Goal: Complete application form

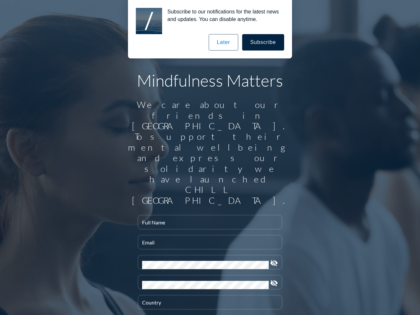
click at [207, 221] on input "Full Name" at bounding box center [210, 225] width 136 height 8
click at [207, 241] on input "Email" at bounding box center [210, 245] width 136 height 8
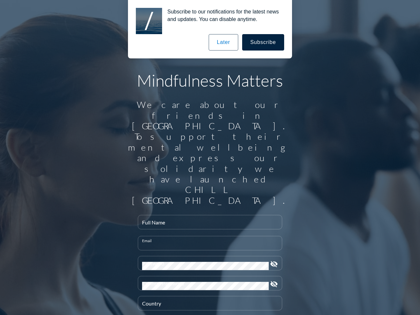
click at [207, 256] on div "Password" at bounding box center [205, 263] width 127 height 14
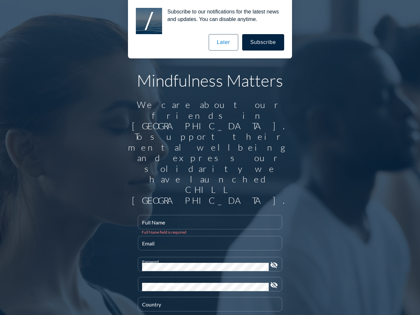
click at [271, 261] on icon "visibility_off" at bounding box center [274, 265] width 8 height 8
click at [207, 277] on div "Confirm Password" at bounding box center [205, 284] width 127 height 14
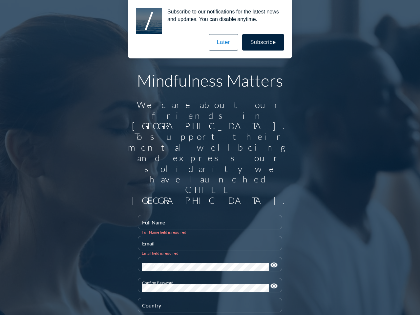
click at [271, 282] on icon "visibility" at bounding box center [274, 286] width 8 height 8
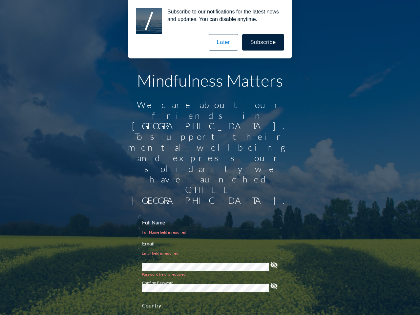
click at [207, 298] on div "Country" at bounding box center [210, 305] width 136 height 14
click at [263, 42] on button "Subscribe" at bounding box center [263, 42] width 42 height 16
